Goal: Find specific page/section: Find specific page/section

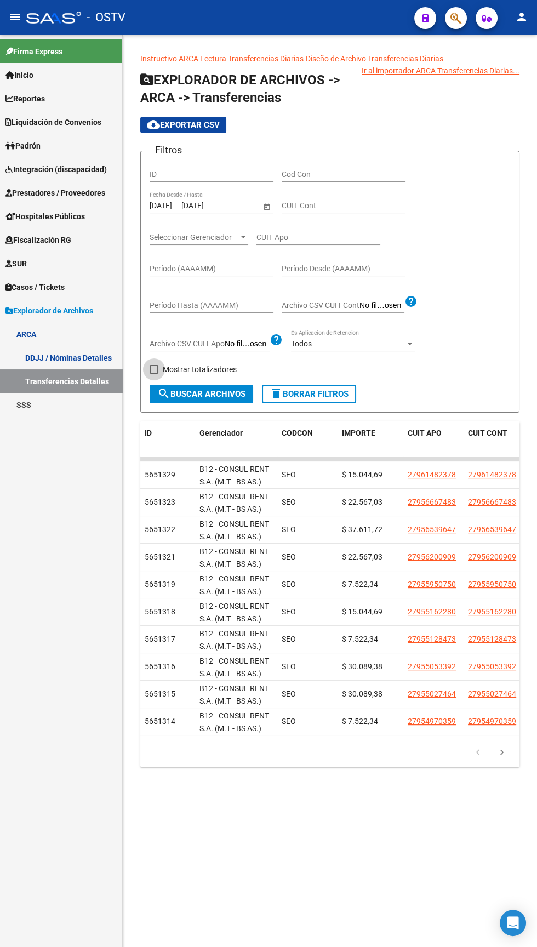
click at [153, 370] on span at bounding box center [154, 369] width 9 height 9
click at [153, 374] on input "Mostrar totalizadores" at bounding box center [153, 374] width 1 height 1
checkbox input "true"
click at [204, 396] on span "search Buscar Archivos" at bounding box center [201, 394] width 88 height 10
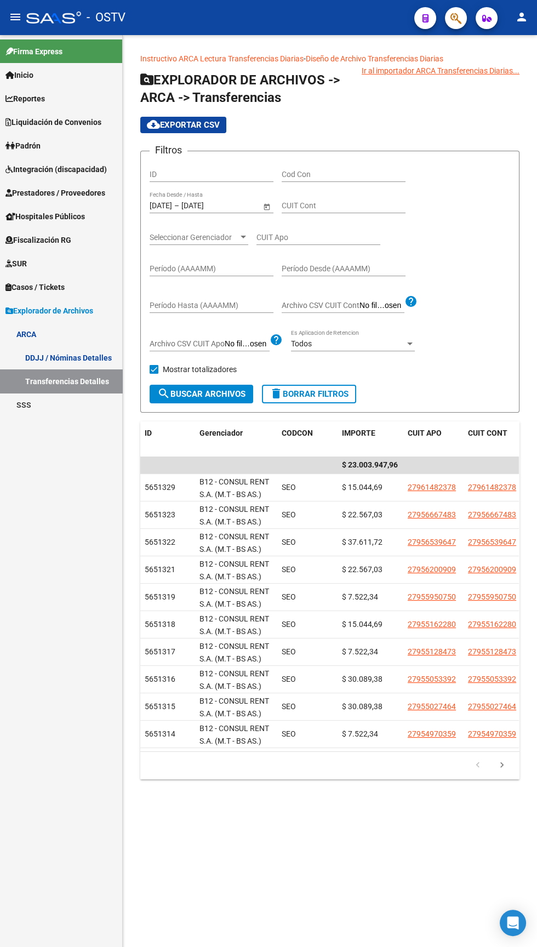
click at [328, 170] on input "Cod Con" at bounding box center [344, 174] width 124 height 9
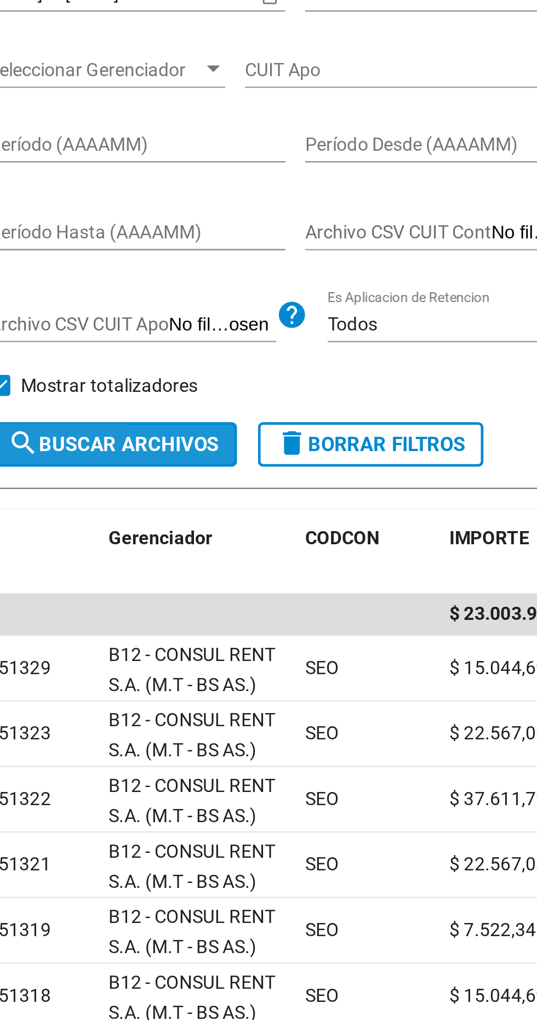
type input "C14"
click at [210, 388] on button "search Buscar Archivos" at bounding box center [202, 394] width 104 height 19
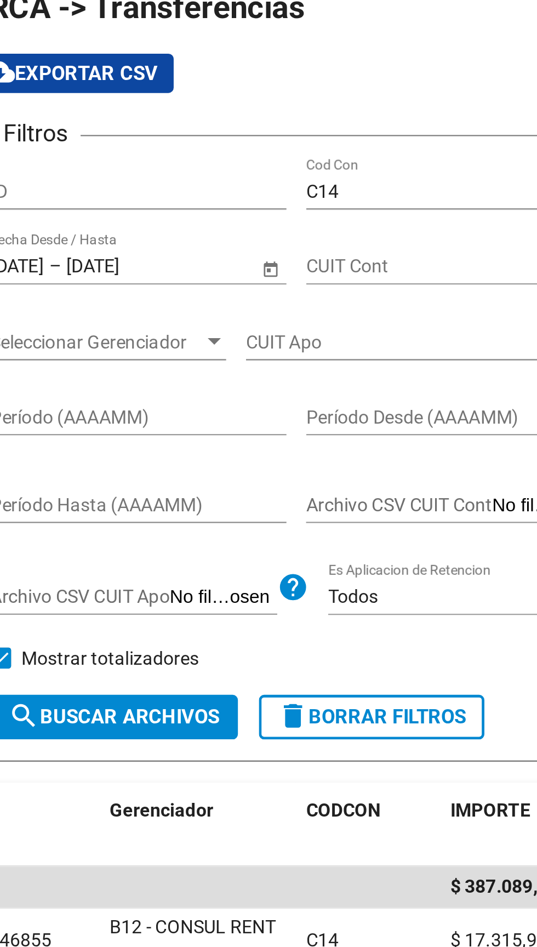
click at [261, 205] on span "Open calendar" at bounding box center [267, 206] width 26 height 26
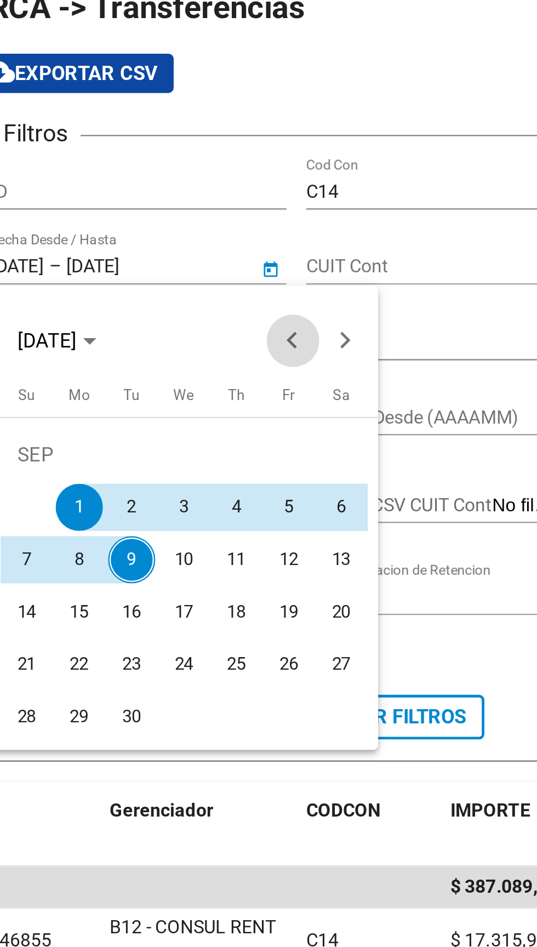
click at [277, 236] on button "Previous month" at bounding box center [276, 237] width 22 height 22
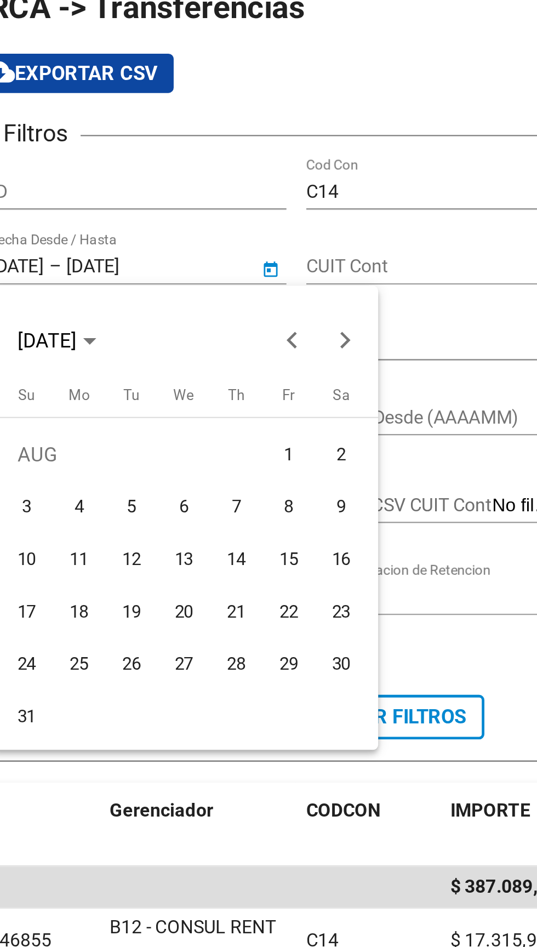
click at [272, 279] on span "1" at bounding box center [275, 285] width 20 height 20
type input "01/08/2025"
click at [166, 392] on span "31" at bounding box center [165, 394] width 20 height 20
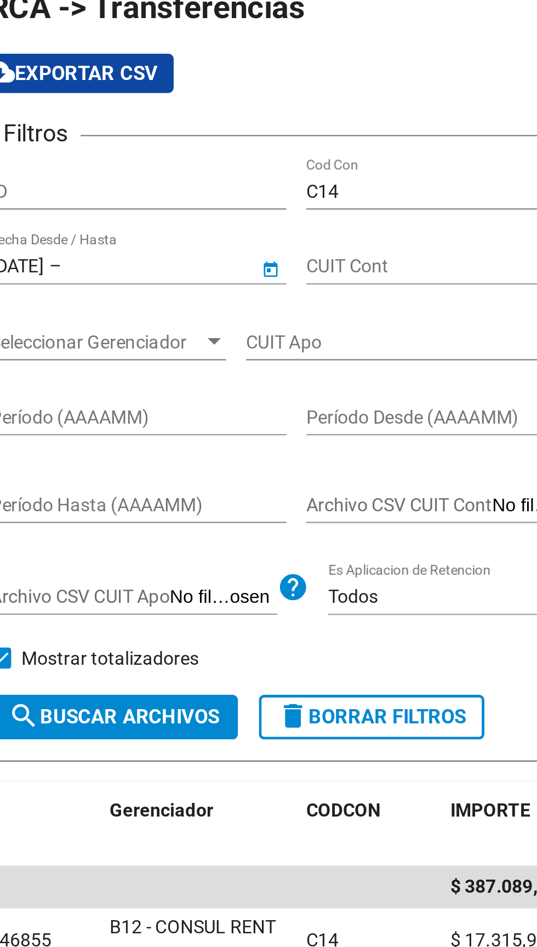
type input "31/08/2025"
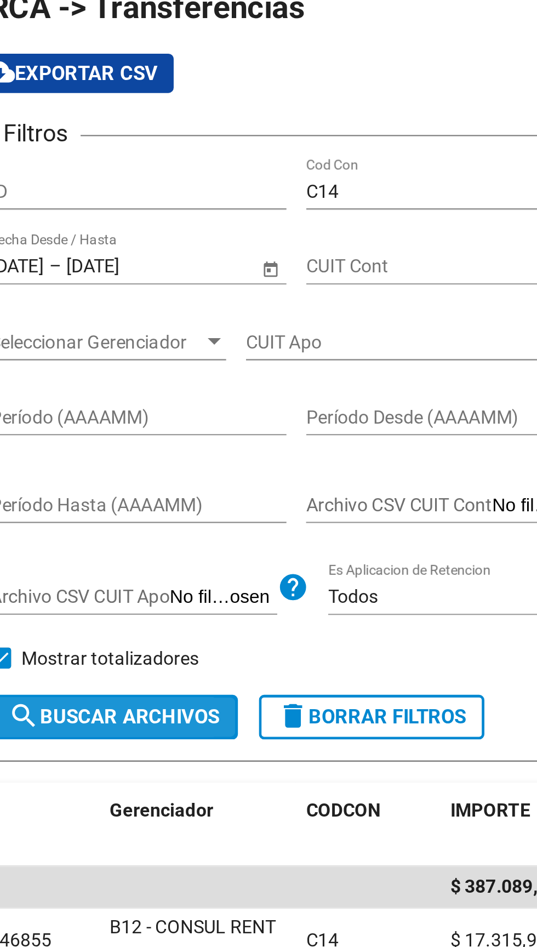
click at [190, 398] on span "search Buscar Archivos" at bounding box center [201, 394] width 88 height 10
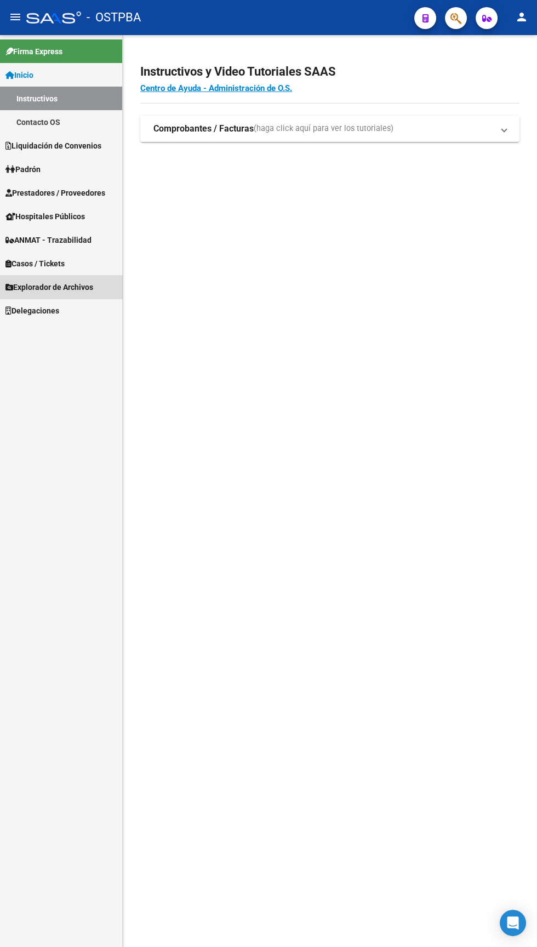
click at [91, 293] on span "Explorador de Archivos" at bounding box center [49, 287] width 88 height 12
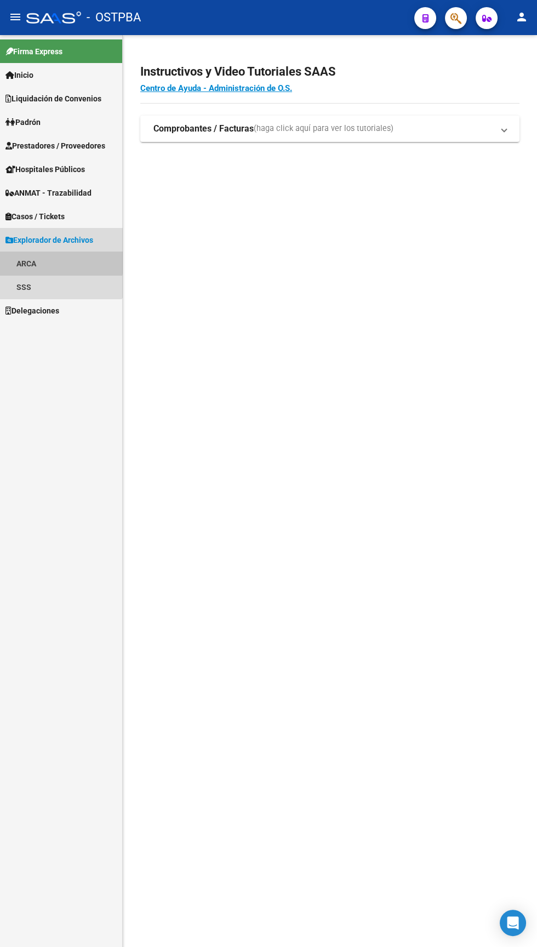
click at [55, 259] on link "ARCA" at bounding box center [61, 264] width 122 height 24
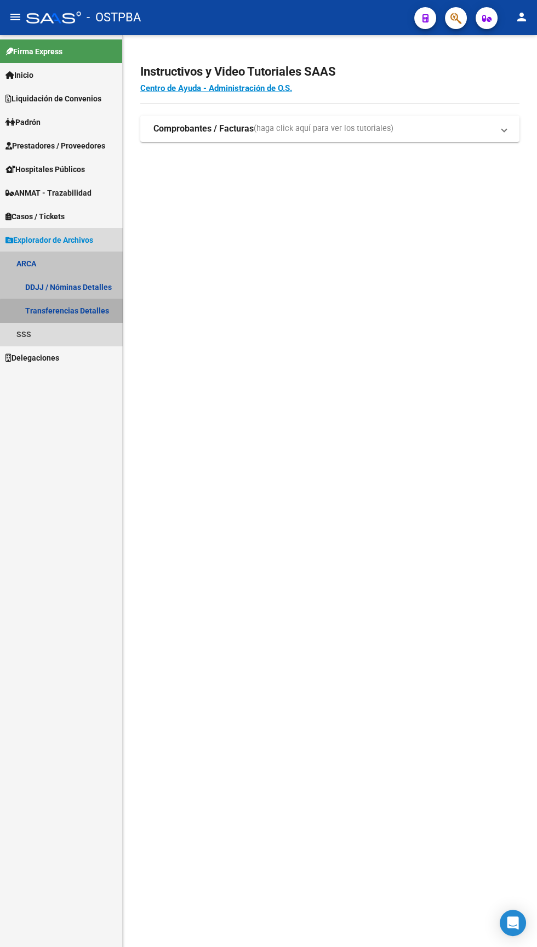
click at [78, 312] on link "Transferencias Detalles" at bounding box center [61, 311] width 122 height 24
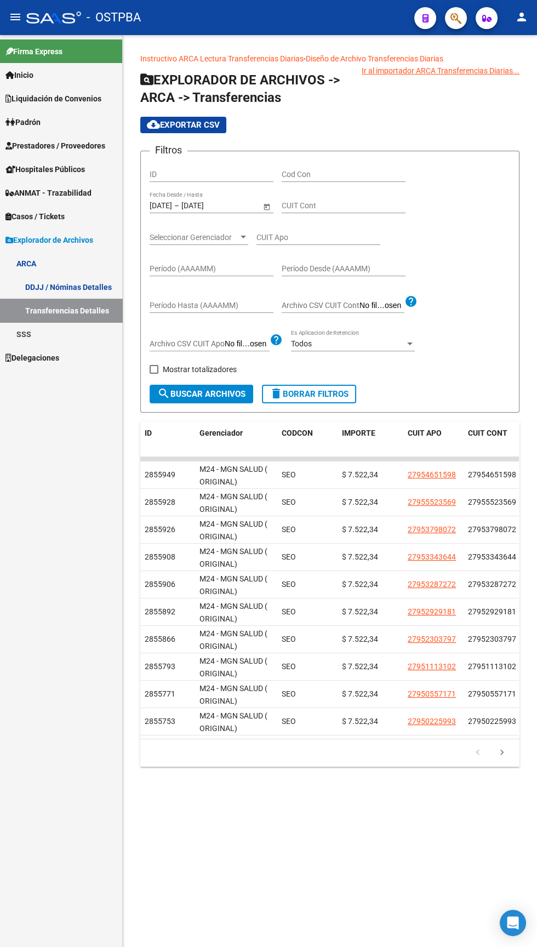
click at [153, 370] on span at bounding box center [154, 369] width 9 height 9
click at [153, 374] on input "Mostrar totalizadores" at bounding box center [153, 374] width 1 height 1
checkbox input "true"
click at [215, 390] on span "search Buscar Archivos" at bounding box center [201, 394] width 88 height 10
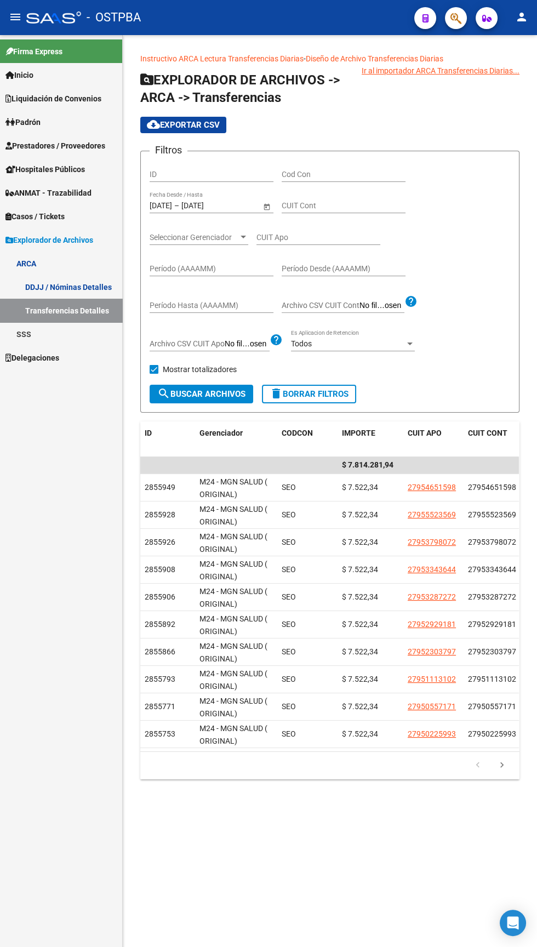
click at [356, 174] on input "Cod Con" at bounding box center [344, 174] width 124 height 9
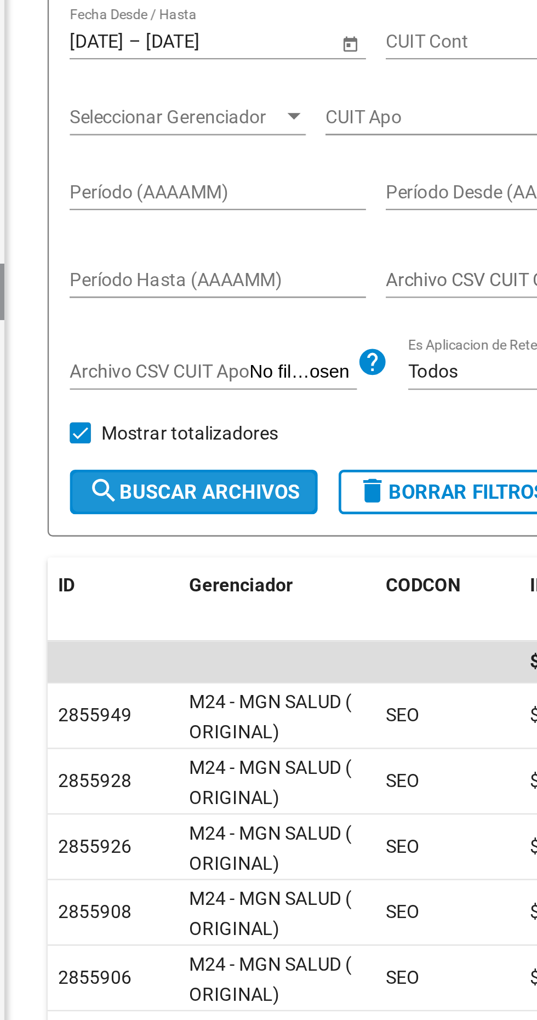
type input "C14"
click at [213, 392] on span "search Buscar Archivos" at bounding box center [201, 394] width 88 height 10
